Goal: Transaction & Acquisition: Purchase product/service

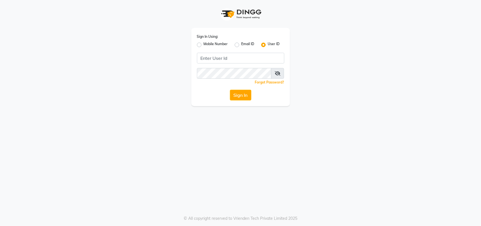
click at [204, 47] on label "Mobile Number" at bounding box center [216, 44] width 24 height 7
click at [204, 45] on input "Mobile Number" at bounding box center [206, 43] width 4 height 4
radio input "true"
radio input "false"
click at [248, 54] on input "Username" at bounding box center [250, 58] width 69 height 11
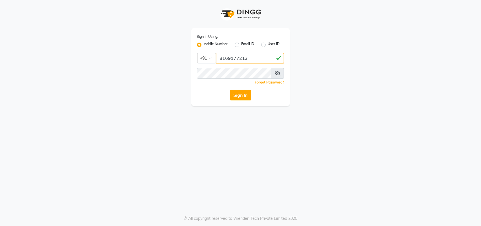
type input "8169177213"
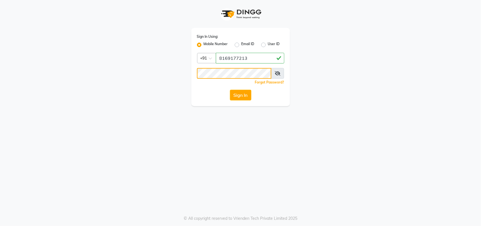
click at [230, 90] on button "Sign In" at bounding box center [240, 95] width 21 height 11
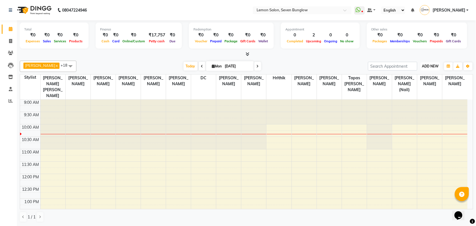
click at [436, 66] on span "ADD NEW" at bounding box center [430, 66] width 17 height 4
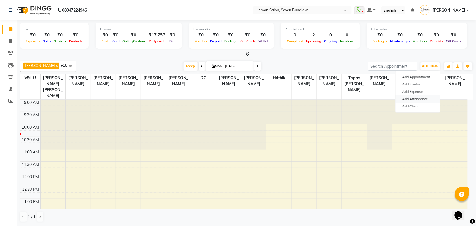
click at [423, 98] on link "Add Attendance" at bounding box center [418, 98] width 45 height 7
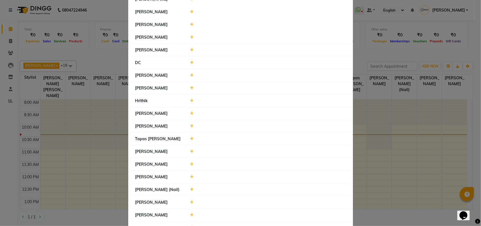
scroll to position [80, 0]
click at [190, 126] on icon at bounding box center [192, 126] width 4 height 4
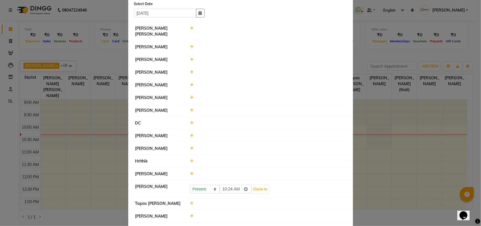
scroll to position [10, 0]
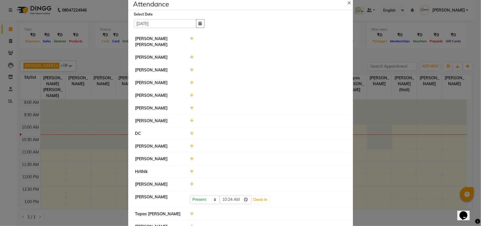
click at [190, 107] on icon at bounding box center [192, 108] width 4 height 4
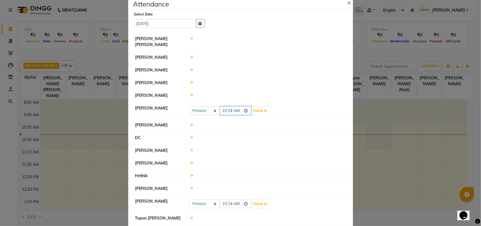
click at [223, 110] on input "10:24" at bounding box center [236, 110] width 32 height 9
type input "09:45"
click at [262, 113] on button "Check-In" at bounding box center [260, 111] width 17 height 8
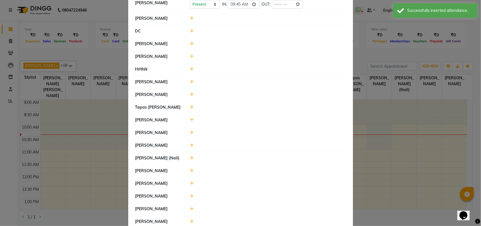
scroll to position [116, 0]
click at [190, 107] on icon at bounding box center [192, 107] width 4 height 4
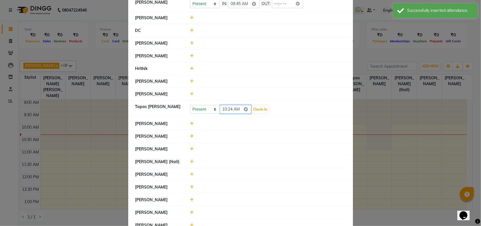
click at [231, 111] on input "10:24" at bounding box center [236, 109] width 32 height 9
click at [221, 108] on input "10:24" at bounding box center [236, 109] width 32 height 9
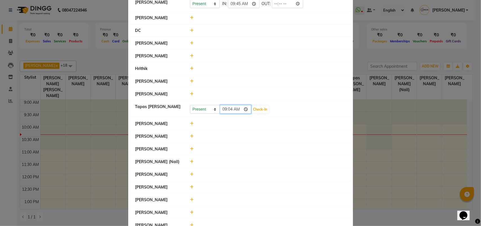
type input "09:47"
click at [262, 113] on button "Check-In" at bounding box center [260, 109] width 17 height 8
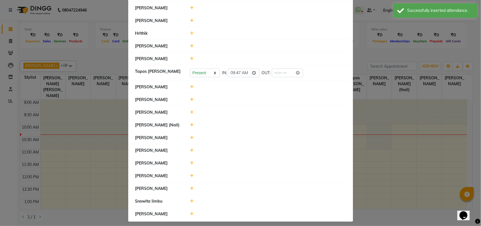
scroll to position [156, 0]
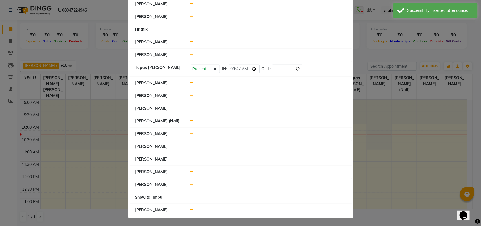
click at [190, 109] on icon at bounding box center [192, 108] width 4 height 4
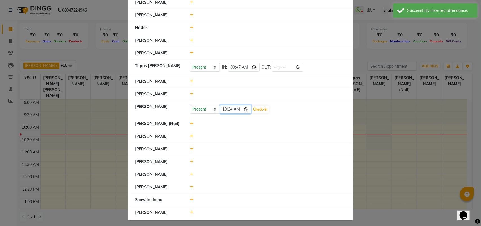
click at [220, 109] on input "10:24" at bounding box center [236, 109] width 32 height 9
type input "09:58"
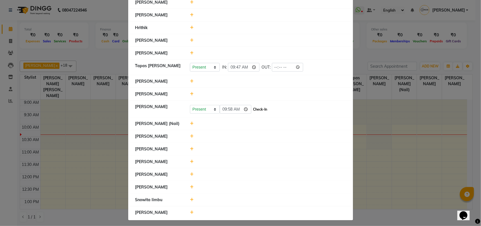
click at [256, 109] on button "Check-In" at bounding box center [260, 109] width 17 height 8
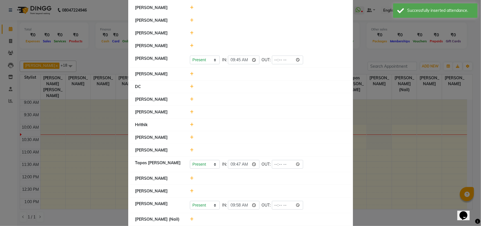
scroll to position [16, 0]
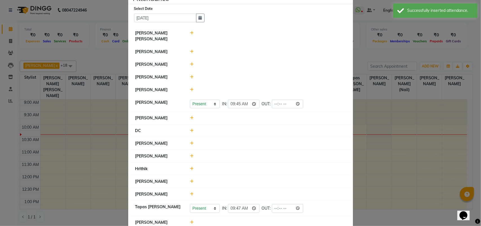
click at [190, 52] on icon at bounding box center [192, 52] width 4 height 4
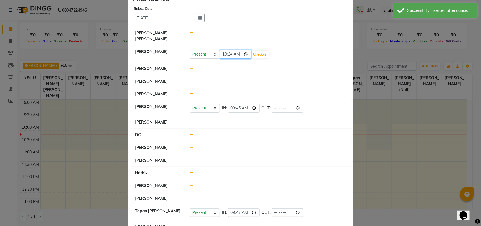
click at [228, 55] on input "10:24" at bounding box center [236, 54] width 32 height 9
type input "10:04"
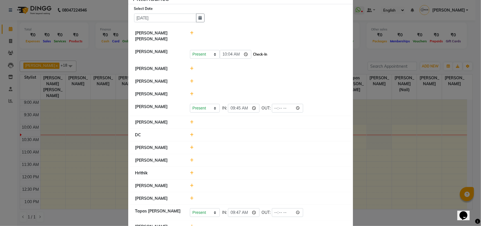
click at [262, 55] on button "Check-In" at bounding box center [260, 54] width 17 height 8
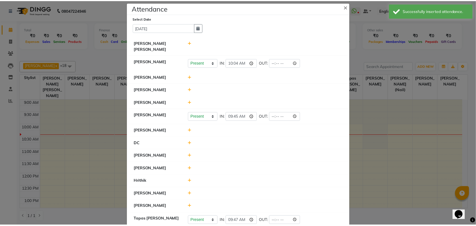
scroll to position [0, 0]
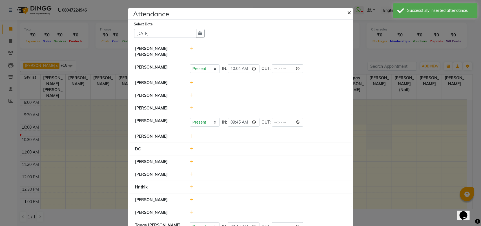
click at [348, 12] on span "×" at bounding box center [350, 12] width 4 height 8
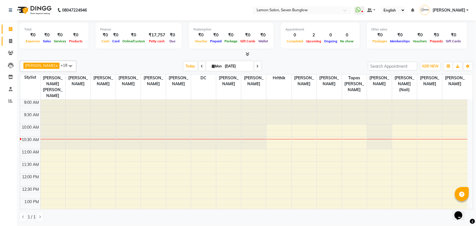
click at [14, 40] on span at bounding box center [11, 41] width 10 height 6
select select "562"
select select "service"
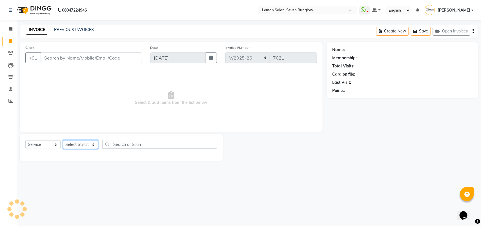
click at [83, 144] on select "Select Stylist" at bounding box center [80, 144] width 35 height 9
select select "7449"
click at [63, 140] on select "Select Stylist Aditya Dewangan Ajit Thakur Akansha Subba Amreen Shaikh Aniket (…" at bounding box center [84, 144] width 42 height 9
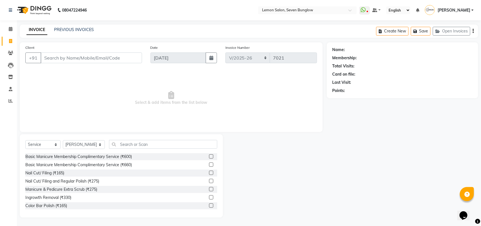
click at [136, 143] on div "Select Service Product Membership Package Voucher Prepaid Gift Card Select Styl…" at bounding box center [121, 175] width 203 height 83
click at [136, 145] on input "text" at bounding box center [163, 144] width 108 height 9
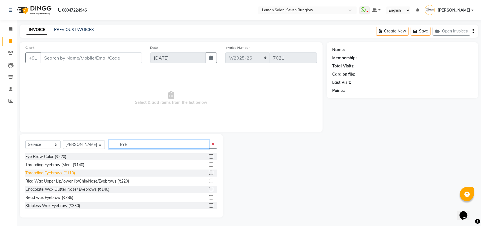
type input "EYE"
click at [69, 170] on div "Threading Eyebrows (₹110)" at bounding box center [50, 173] width 50 height 6
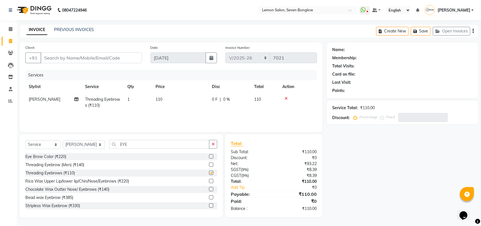
checkbox input "false"
click at [118, 144] on input "EYE" at bounding box center [159, 144] width 100 height 9
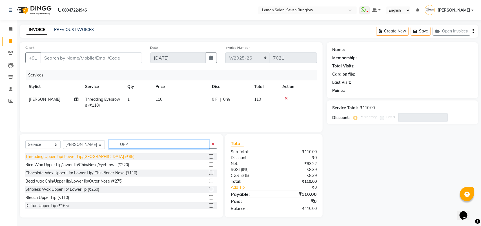
type input "UPP"
click at [96, 154] on div "Threading Upper Lip/ Lower Lip/Chin (₹85)" at bounding box center [79, 157] width 109 height 6
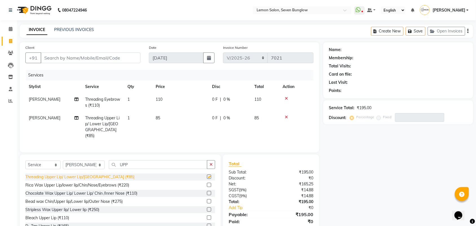
checkbox input "false"
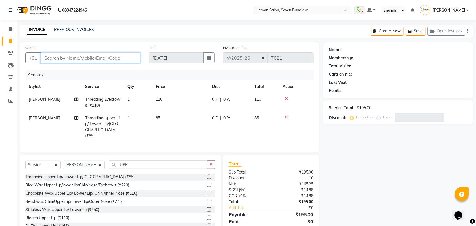
click at [89, 58] on input "Client" at bounding box center [91, 57] width 100 height 11
type input "9"
type input "0"
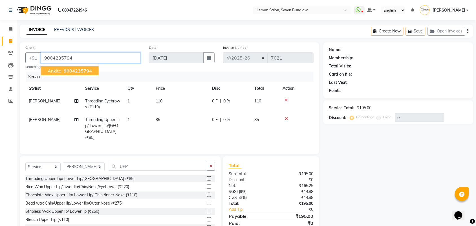
type input "9004235794"
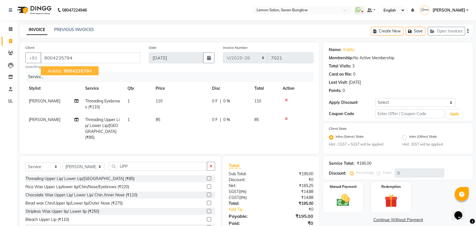
click at [144, 28] on div "INVOICE PREVIOUS INVOICES Create New Save Open Invoices" at bounding box center [246, 31] width 453 height 13
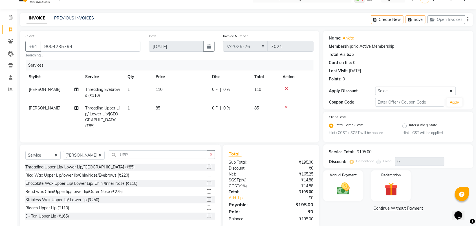
scroll to position [21, 0]
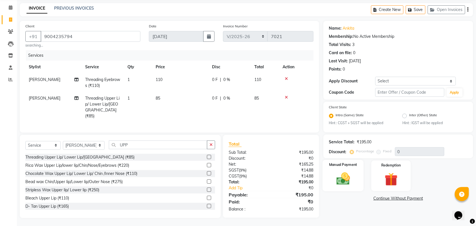
click at [349, 183] on img at bounding box center [343, 179] width 22 height 16
click at [383, 198] on span "GPay" at bounding box center [385, 198] width 12 height 6
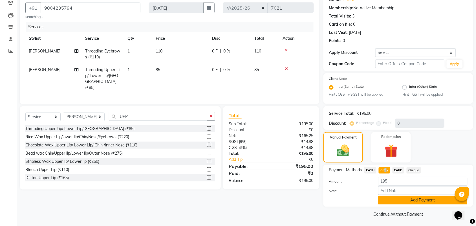
click at [395, 197] on button "Add Payment" at bounding box center [422, 200] width 89 height 9
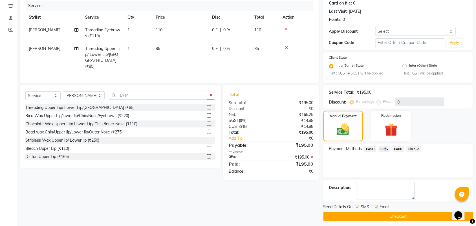
scroll to position [74, 0]
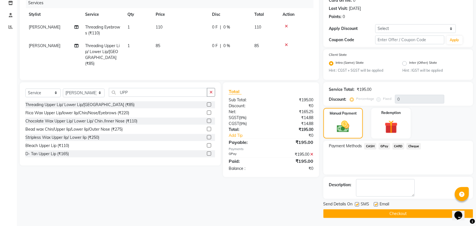
click at [359, 204] on label at bounding box center [357, 204] width 4 height 4
click at [359, 204] on input "checkbox" at bounding box center [357, 205] width 4 height 4
checkbox input "false"
drag, startPoint x: 374, startPoint y: 204, endPoint x: 378, endPoint y: 214, distance: 10.4
click at [375, 204] on label at bounding box center [376, 204] width 4 height 4
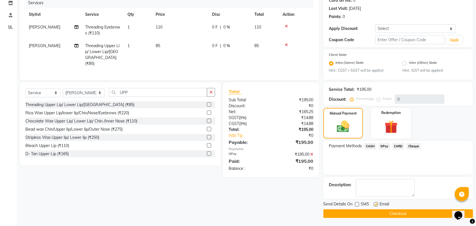
click at [375, 204] on input "checkbox" at bounding box center [376, 205] width 4 height 4
checkbox input "false"
click at [378, 214] on button "Checkout" at bounding box center [398, 213] width 150 height 9
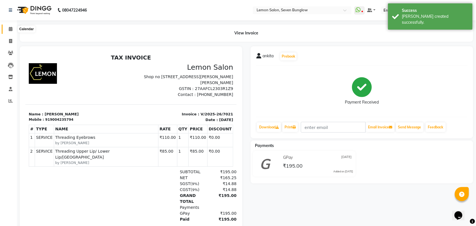
drag, startPoint x: 7, startPoint y: 28, endPoint x: 14, endPoint y: 10, distance: 19.0
click at [7, 28] on span at bounding box center [11, 29] width 10 height 6
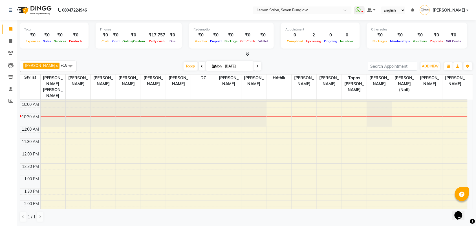
scroll to position [35, 0]
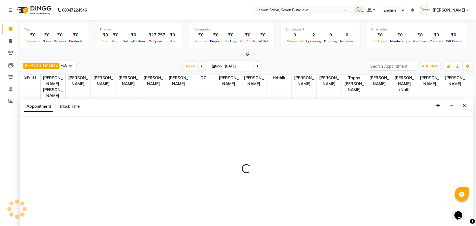
scroll to position [0, 0]
select select "7887"
select select "690"
select select "tentative"
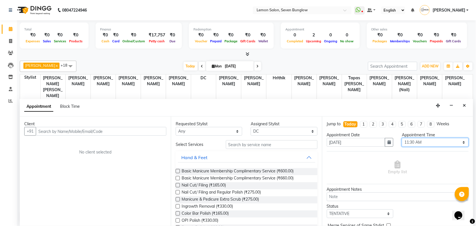
click at [434, 141] on select "Select 10:00 AM 10:15 AM 10:30 AM 10:45 AM 11:00 AM 11:15 AM 11:30 AM 11:45 AM …" at bounding box center [435, 142] width 67 height 9
select select "705"
click at [402, 138] on select "Select 10:00 AM 10:15 AM 10:30 AM 10:45 AM 11:00 AM 11:15 AM 11:30 AM 11:45 AM …" at bounding box center [435, 142] width 67 height 9
drag, startPoint x: 224, startPoint y: 133, endPoint x: 224, endPoint y: 127, distance: 5.6
click at [224, 133] on select "Any Aditya Dewangan Ajit Thakur Akansha Subba Amreen Shaikh Aniket (Nail) Ashfa…" at bounding box center [209, 131] width 67 height 9
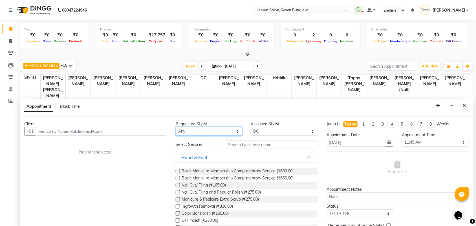
select select "7887"
click at [176, 127] on select "Any Aditya Dewangan Ajit Thakur Akansha Subba Amreen Shaikh Aniket (Nail) Ashfa…" at bounding box center [209, 131] width 67 height 9
click at [246, 140] on div "Requested Stylist Any Aditya Dewangan Ajit Thakur Akansha Subba Amreen Shaikh A…" at bounding box center [246, 170] width 151 height 109
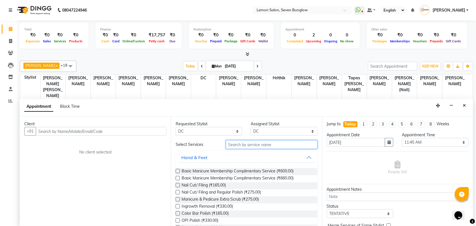
click at [250, 142] on input "text" at bounding box center [272, 144] width 92 height 9
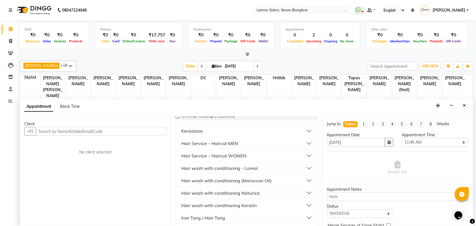
scroll to position [70, 0]
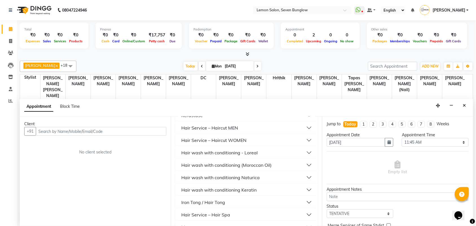
type input "HAIR"
click at [248, 124] on button "Hair Service – Haircut MEN" at bounding box center [246, 128] width 137 height 10
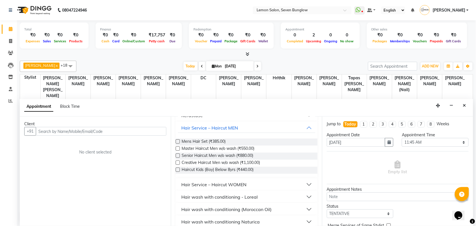
click at [254, 184] on button "Hair Service – Haircut WOMEN" at bounding box center [246, 184] width 137 height 10
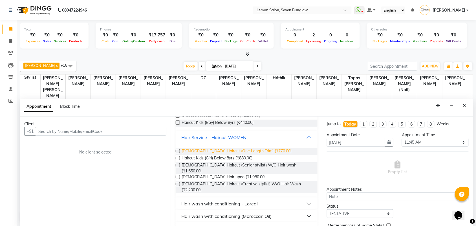
scroll to position [141, 0]
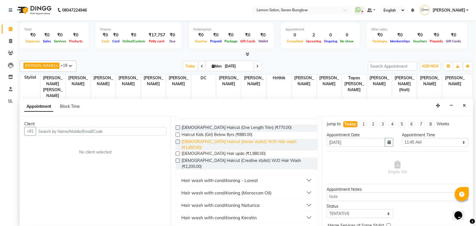
click at [255, 140] on span "Female Haircut (Senior stylist) W/O Hair wash (₹1,650.00)" at bounding box center [247, 145] width 131 height 12
checkbox input "false"
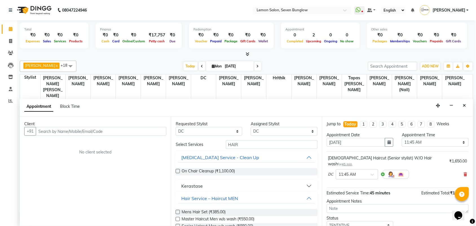
scroll to position [0, 0]
click at [235, 144] on input "HAIR" at bounding box center [272, 144] width 92 height 9
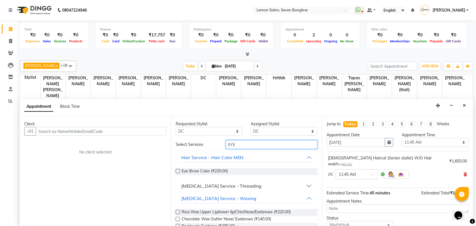
type input "EYE"
click at [230, 184] on div "Skin Care Service - Threading" at bounding box center [221, 185] width 80 height 7
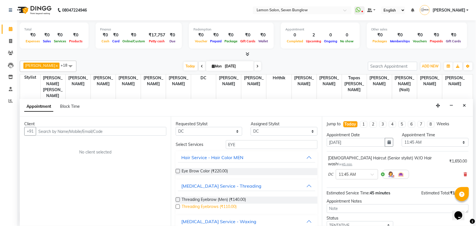
click at [233, 208] on span "Threading Eyebrows (₹110.00)" at bounding box center [209, 207] width 55 height 7
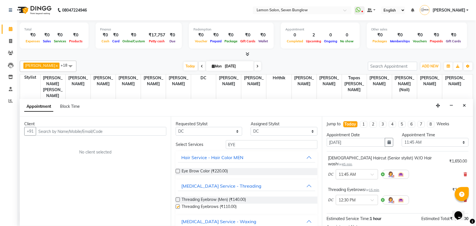
checkbox input "false"
click at [142, 134] on input "text" at bounding box center [101, 131] width 131 height 9
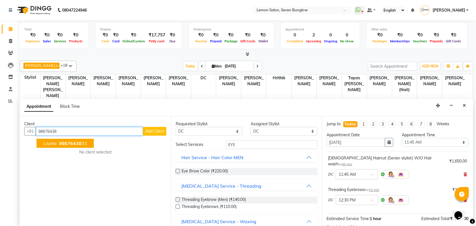
click at [82, 143] on ngb-highlight "98676438 31" at bounding box center [72, 143] width 29 height 6
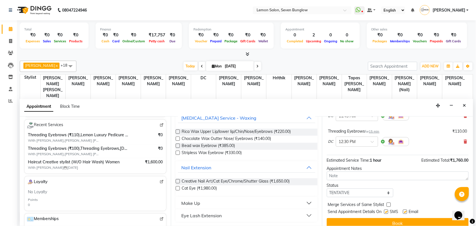
scroll to position [59, 0]
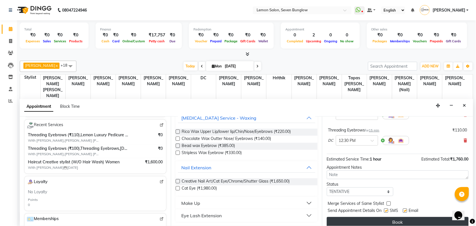
type input "9867643831"
click at [386, 217] on button "Book" at bounding box center [398, 222] width 142 height 10
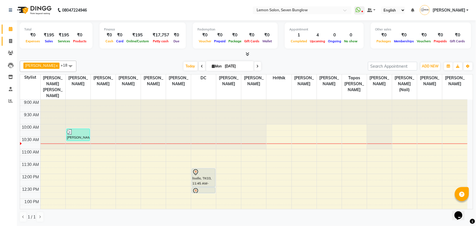
click at [3, 38] on link "Invoice" at bounding box center [9, 41] width 14 height 9
select select "562"
select select "service"
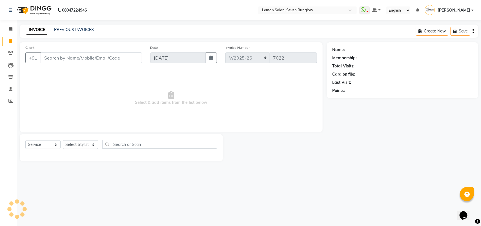
click at [70, 58] on input "Client" at bounding box center [91, 57] width 101 height 11
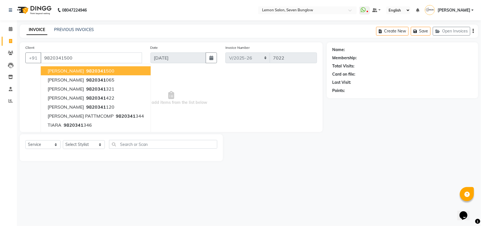
type input "9820341500"
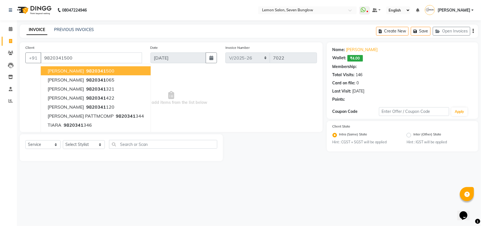
select select "1: Object"
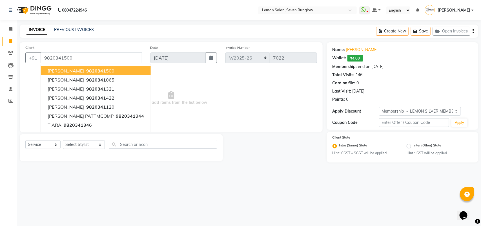
click at [215, 162] on div "Client +91 9820341500 RAVI PANJWANI 9820341 500 PRABHJYOT 9820341 065 DEEPALAKS…" at bounding box center [172, 102] width 312 height 120
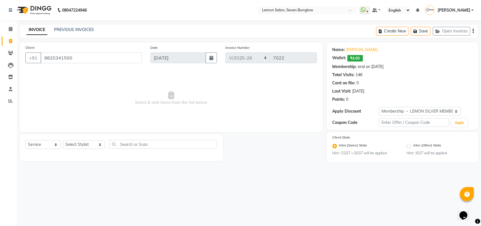
click at [353, 38] on main "INVOICE PREVIOUS INVOICES Create New Save Open Invoices Client +91 9820341500 D…" at bounding box center [249, 98] width 464 height 146
click at [353, 37] on div "INVOICE PREVIOUS INVOICES Create New Save Open Invoices" at bounding box center [249, 31] width 459 height 13
click at [360, 48] on link "Ravi Panjwani" at bounding box center [362, 50] width 32 height 6
click at [92, 148] on select "Select Stylist Aditya Dewangan Ajit Thakur Akansha Subba Amreen Shaikh Aniket (…" at bounding box center [84, 144] width 42 height 9
select select "7456"
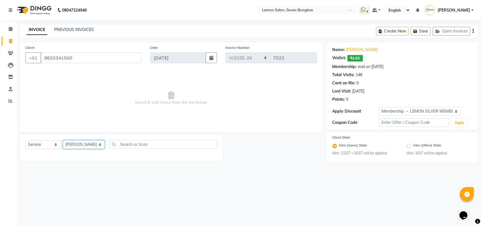
click at [63, 140] on select "Select Stylist Aditya Dewangan Ajit Thakur Akansha Subba Amreen Shaikh Aniket (…" at bounding box center [84, 144] width 42 height 9
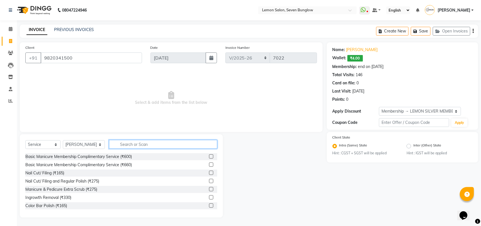
click at [138, 143] on input "text" at bounding box center [163, 144] width 108 height 9
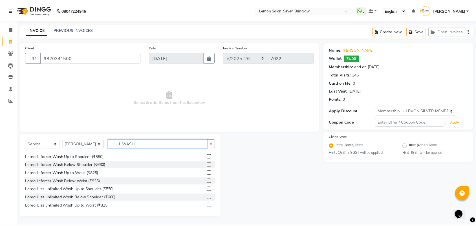
scroll to position [141, 0]
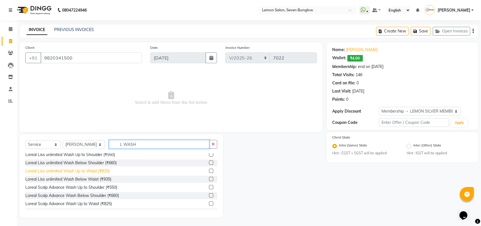
type input "L WASH"
click at [105, 171] on div "Loreal Liss unlimited Wash Up to Waist (₹825)" at bounding box center [67, 171] width 84 height 6
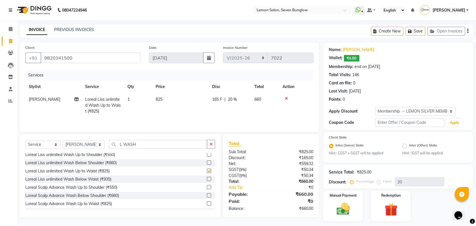
checkbox input "false"
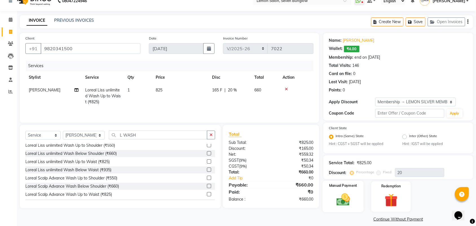
scroll to position [15, 0]
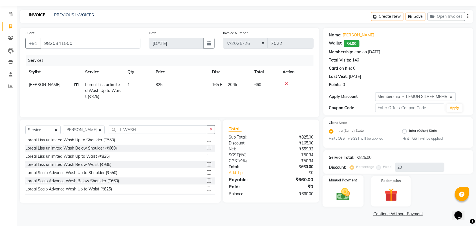
drag, startPoint x: 330, startPoint y: 184, endPoint x: 352, endPoint y: 184, distance: 22.3
click at [333, 183] on div "Manual Payment" at bounding box center [343, 191] width 41 height 32
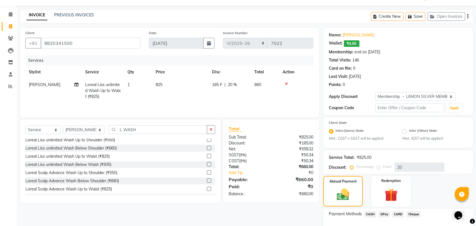
click at [370, 211] on span "CASH" at bounding box center [370, 214] width 12 height 6
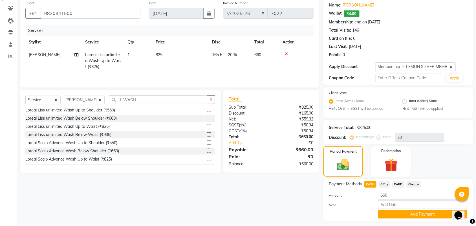
scroll to position [58, 0]
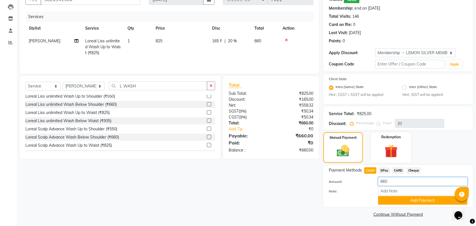
click at [394, 182] on input "660" at bounding box center [422, 181] width 89 height 9
type input "6"
type input "500"
drag, startPoint x: 402, startPoint y: 202, endPoint x: 401, endPoint y: 193, distance: 8.6
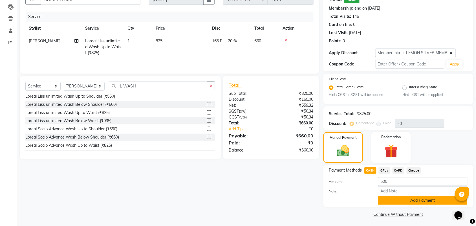
click at [402, 201] on button "Add Payment" at bounding box center [422, 200] width 89 height 9
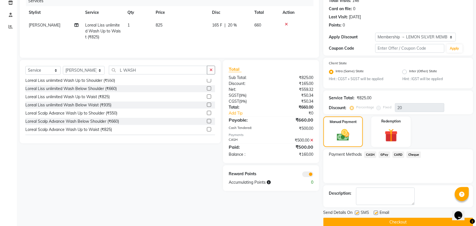
scroll to position [83, 0]
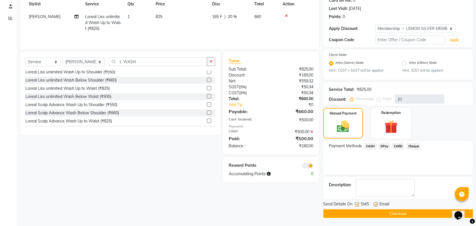
click at [385, 145] on span "GPay" at bounding box center [385, 146] width 12 height 6
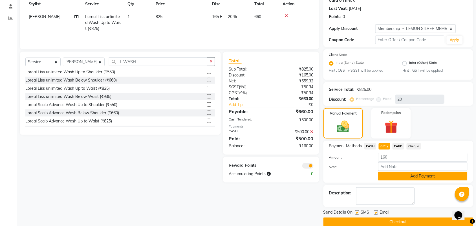
click at [398, 176] on button "Add Payment" at bounding box center [422, 176] width 89 height 9
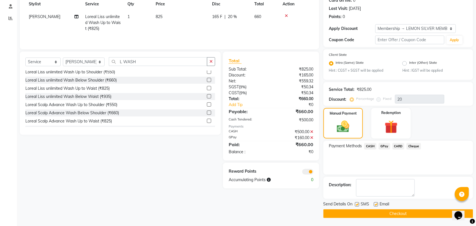
click at [357, 204] on label at bounding box center [357, 204] width 4 height 4
click at [357, 204] on input "checkbox" at bounding box center [357, 205] width 4 height 4
checkbox input "false"
drag, startPoint x: 377, startPoint y: 204, endPoint x: 375, endPoint y: 213, distance: 9.2
click at [378, 204] on label at bounding box center [376, 204] width 4 height 4
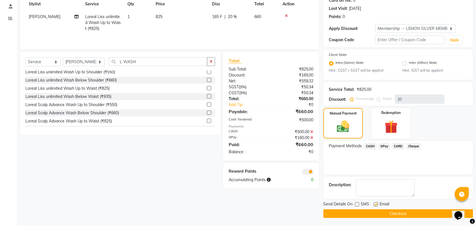
click at [377, 204] on input "checkbox" at bounding box center [376, 205] width 4 height 4
checkbox input "false"
click at [375, 213] on button "Checkout" at bounding box center [398, 213] width 150 height 9
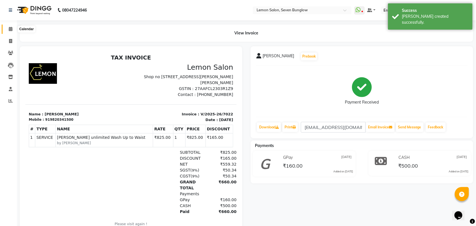
drag, startPoint x: 6, startPoint y: 31, endPoint x: 37, endPoint y: 3, distance: 41.5
click at [7, 30] on span at bounding box center [11, 29] width 10 height 6
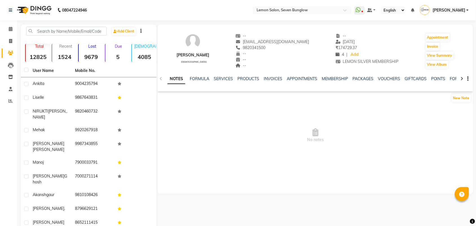
click at [223, 82] on div "NOTES FORMULA SERVICES PRODUCTS INVOICES APPOINTMENTS MEMBERSHIP PACKAGES VOUCH…" at bounding box center [308, 81] width 282 height 10
click at [223, 79] on link "SERVICES" at bounding box center [223, 78] width 19 height 5
